Goal: Information Seeking & Learning: Learn about a topic

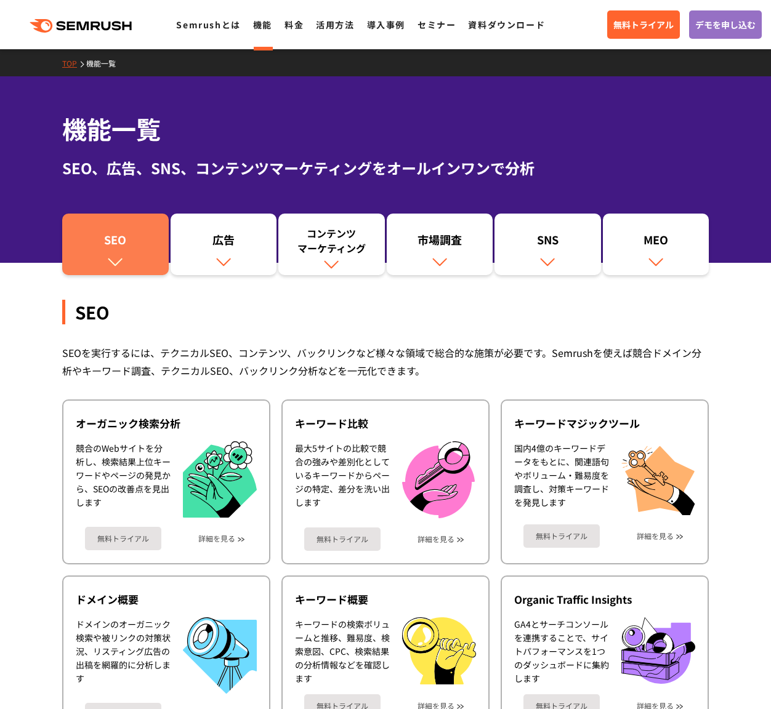
click at [116, 260] on img at bounding box center [115, 262] width 16 height 16
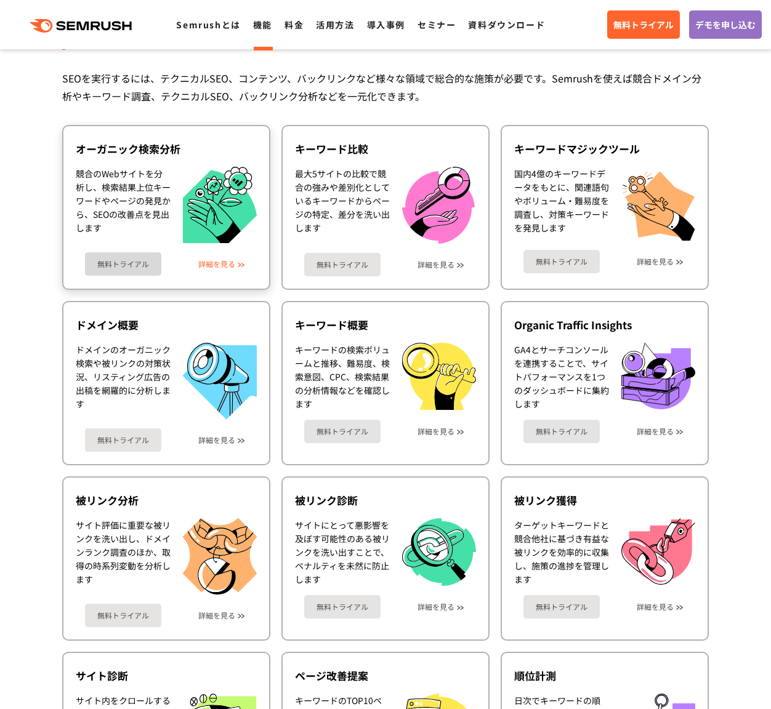
click at [231, 260] on link "詳細を見る" at bounding box center [216, 264] width 37 height 9
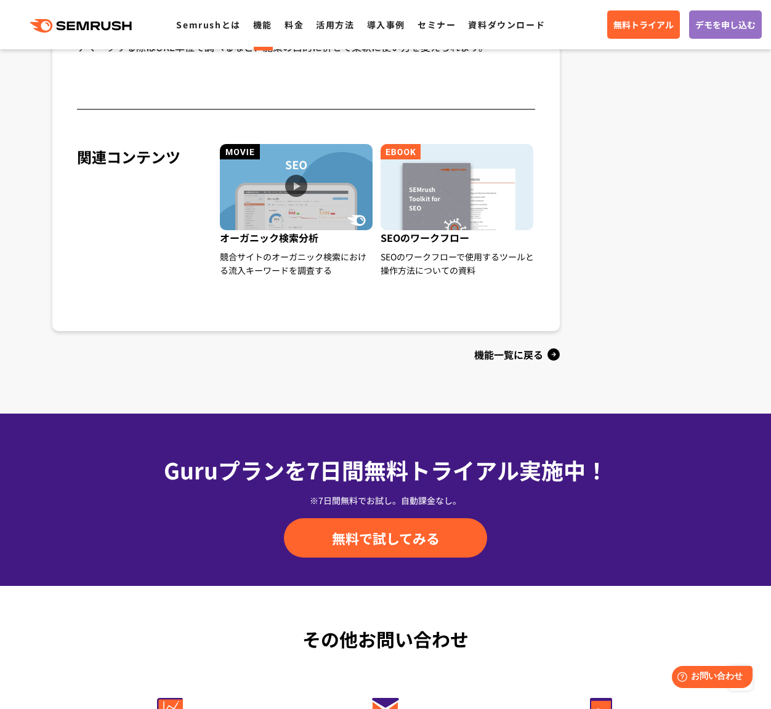
scroll to position [1259, 0]
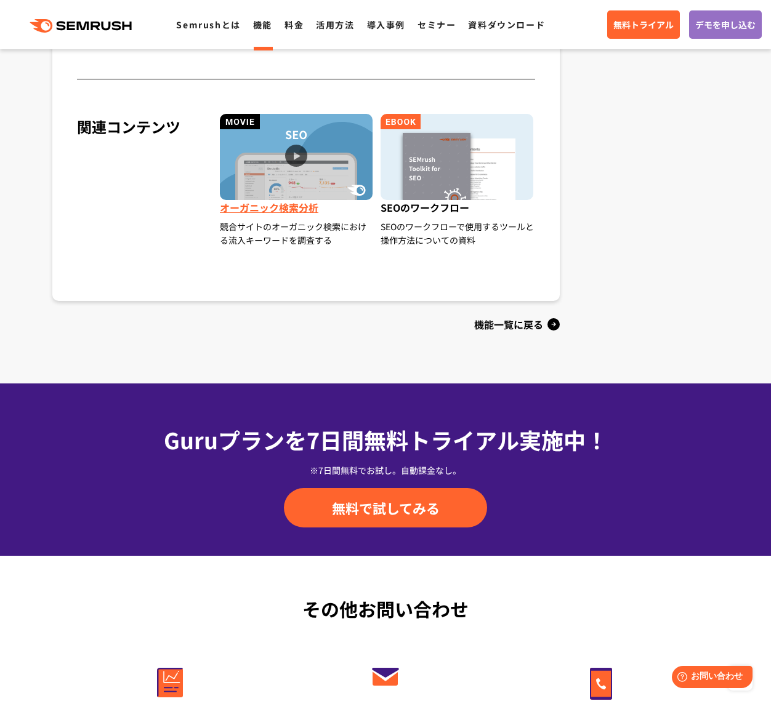
click at [248, 179] on img at bounding box center [296, 157] width 153 height 86
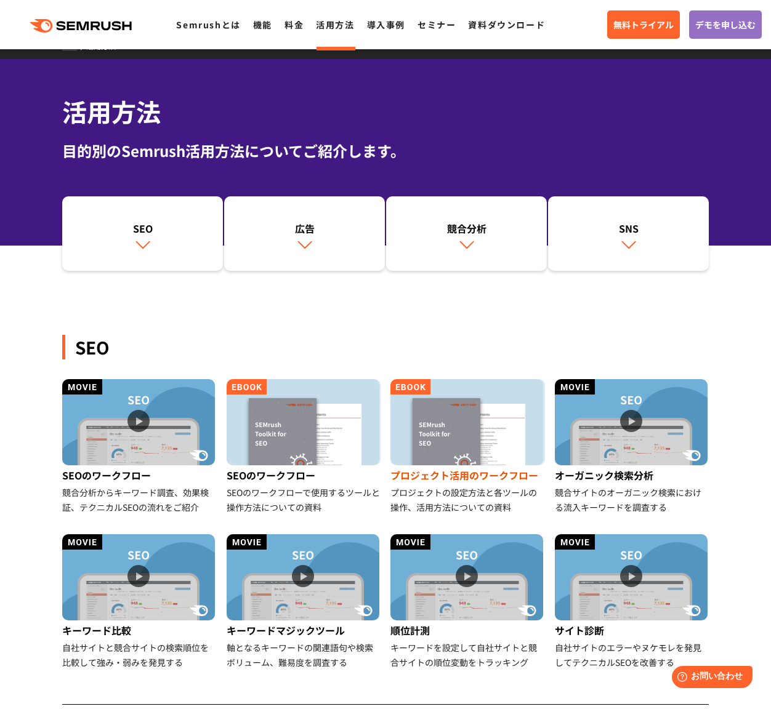
scroll to position [113, 0]
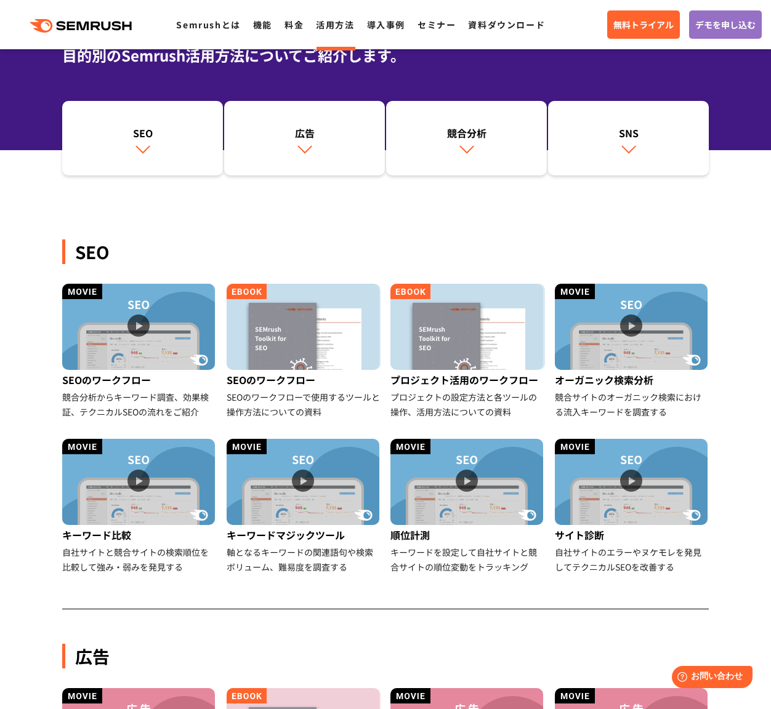
click at [304, 529] on div "キーワードマジックツール" at bounding box center [304, 535] width 155 height 20
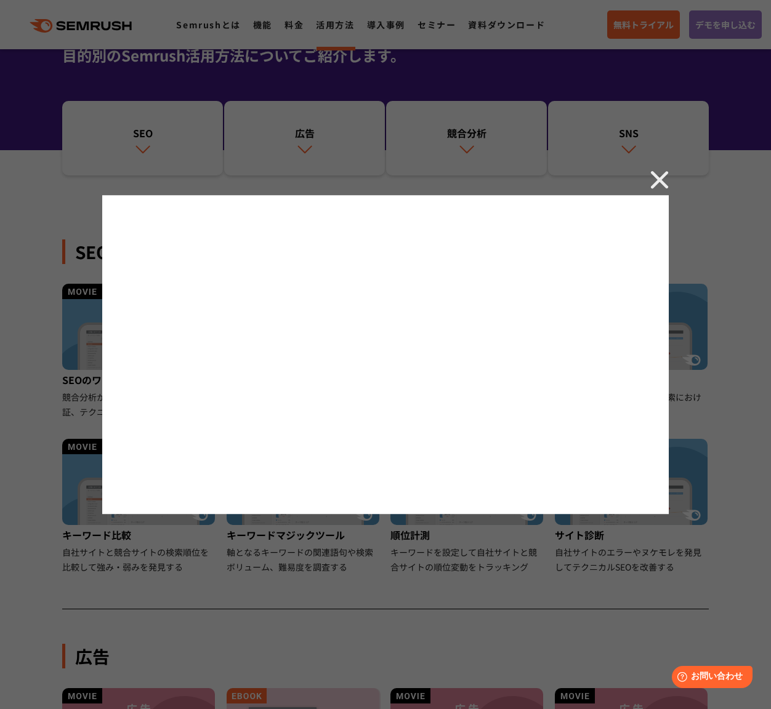
click at [664, 169] on div at bounding box center [385, 354] width 771 height 709
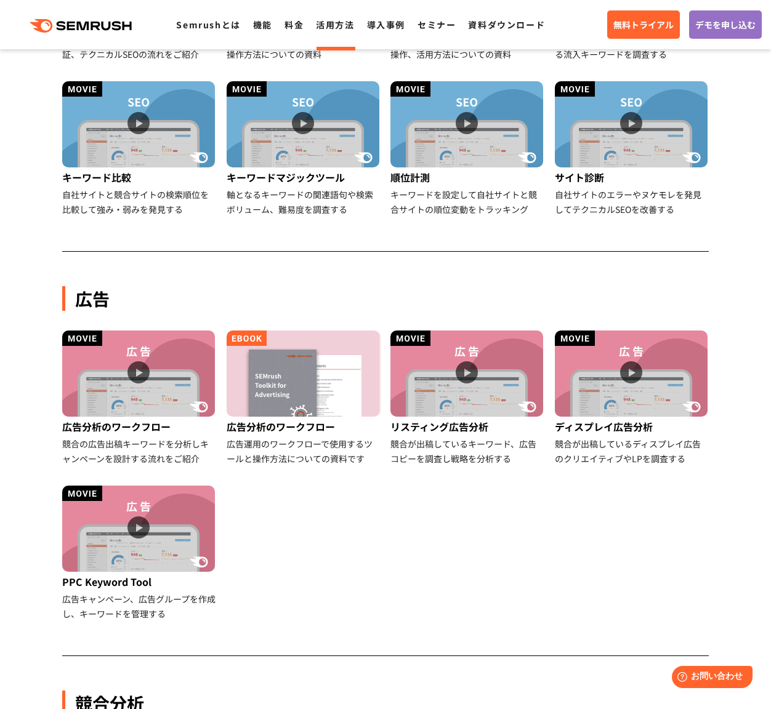
scroll to position [744, 0]
